Goal: Ask a question: Seek information or help from site administrators or community

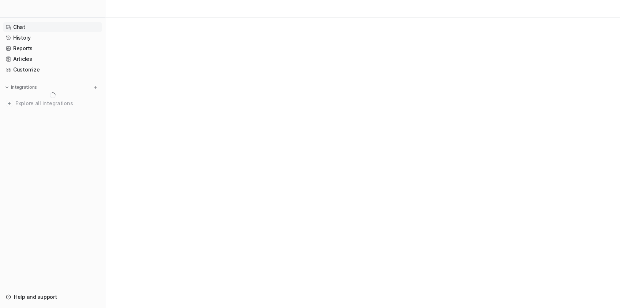
click at [64, 25] on link "Chat" at bounding box center [52, 27] width 99 height 10
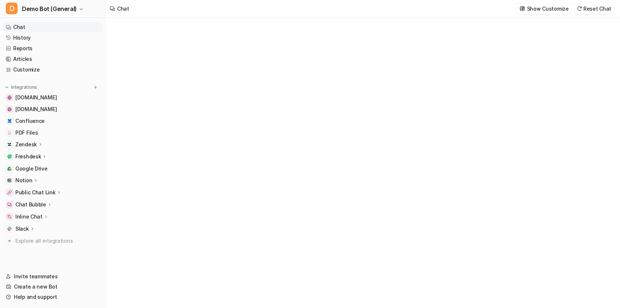
type textarea "**********"
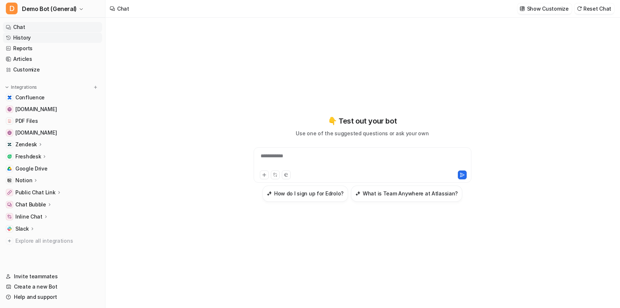
click at [49, 35] on link "History" at bounding box center [52, 38] width 99 height 10
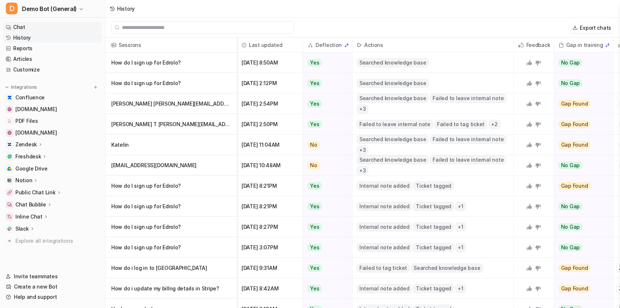
click at [41, 27] on link "Chat" at bounding box center [52, 27] width 99 height 10
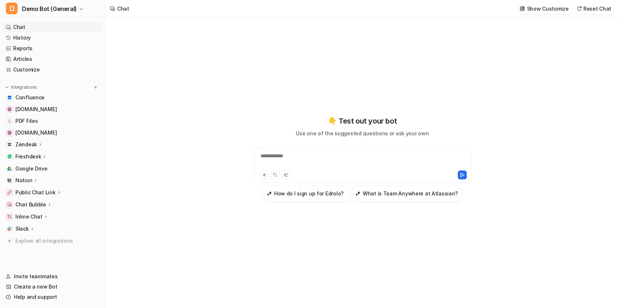
click at [301, 158] on div "**********" at bounding box center [363, 160] width 214 height 17
click at [324, 192] on h3 "How do I sign up for Edrolo?" at bounding box center [309, 193] width 70 height 8
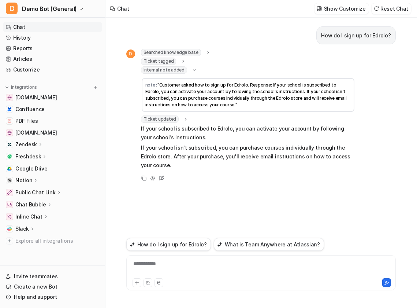
click at [188, 69] on div "Internal note added" at bounding box center [169, 69] width 56 height 7
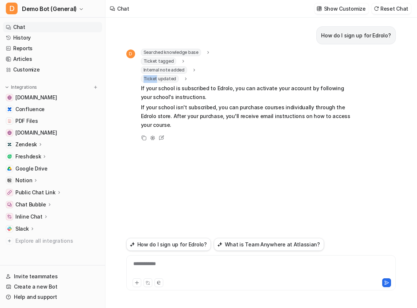
click at [188, 69] on div "Internal note added" at bounding box center [169, 69] width 56 height 7
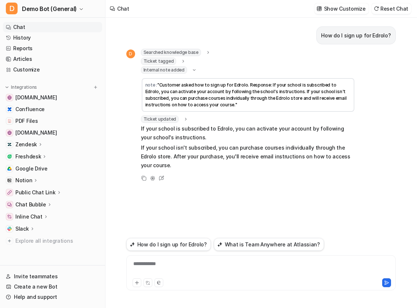
click at [207, 54] on icon at bounding box center [207, 52] width 5 height 5
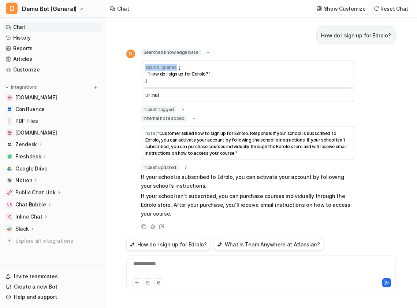
click at [207, 54] on icon at bounding box center [207, 52] width 5 height 5
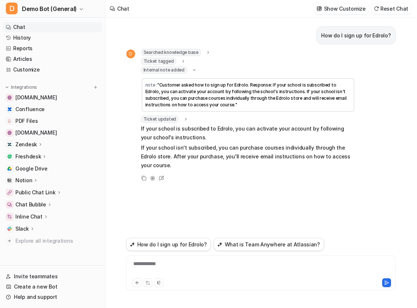
click at [207, 54] on icon at bounding box center [207, 52] width 5 height 5
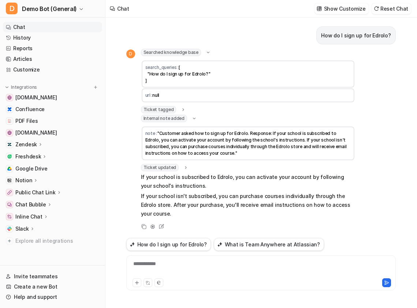
click at [207, 54] on icon at bounding box center [207, 52] width 5 height 5
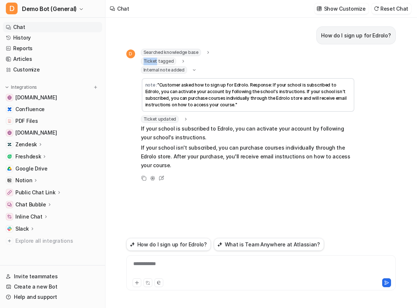
click at [207, 54] on icon at bounding box center [207, 52] width 5 height 5
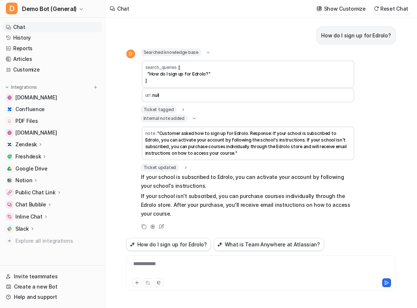
click at [207, 54] on icon at bounding box center [207, 52] width 5 height 5
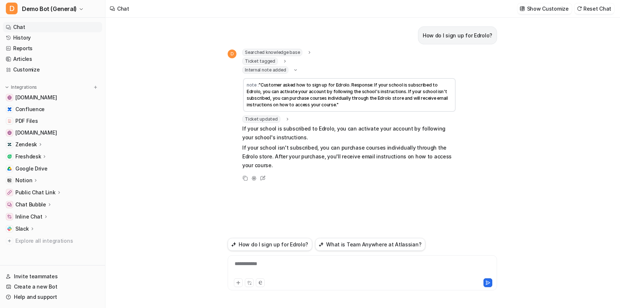
click at [293, 68] on icon at bounding box center [295, 69] width 5 height 5
